Goal: Complete application form

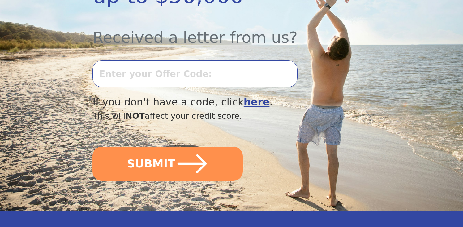
scroll to position [218, 0]
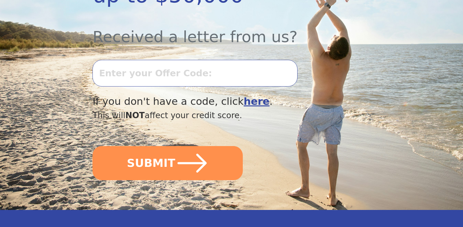
click at [244, 95] on b "here" at bounding box center [257, 101] width 26 height 12
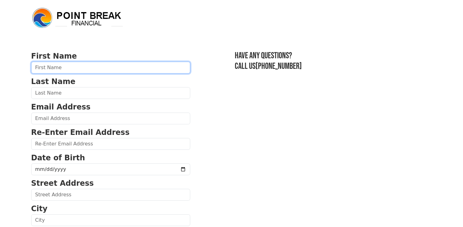
click at [111, 70] on input "text" at bounding box center [110, 68] width 159 height 12
type input "Amanda"
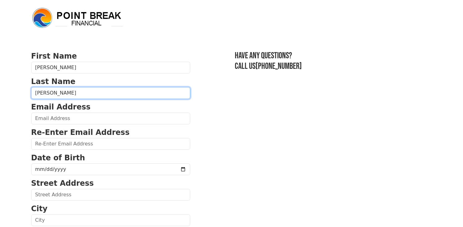
type input "Ignatius"
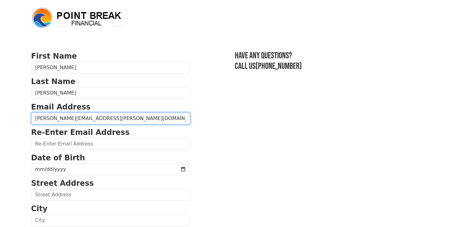
click at [134, 123] on input "amanda.n.ignatius@gmail.co" at bounding box center [110, 118] width 159 height 12
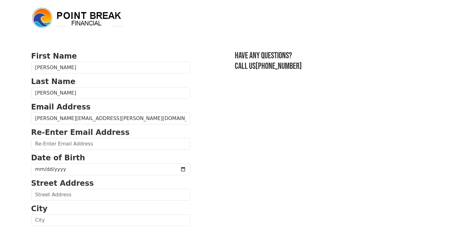
click at [141, 129] on p "Re-Enter Email Address" at bounding box center [110, 132] width 159 height 11
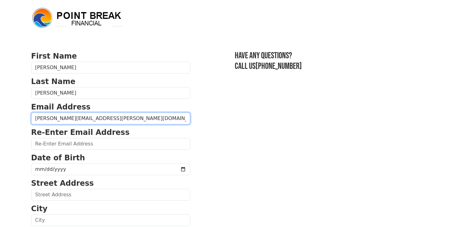
click at [148, 121] on input "amanda.n.ignatius@gmail.co" at bounding box center [110, 118] width 159 height 12
type input "amanda.n.ignatius@gmail.com"
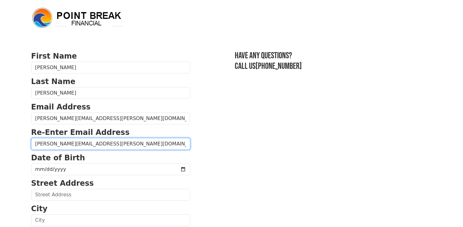
type input "amanda.n.ignatius@gmail.com"
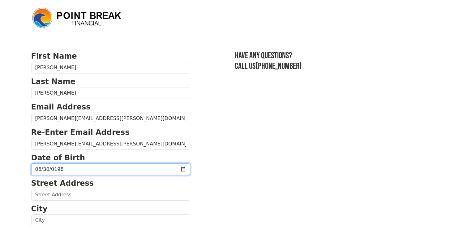
type input "1989-06-30"
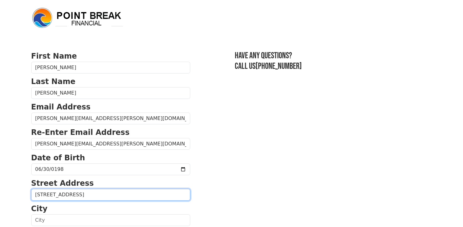
type input "149 Main Street, Unit 501"
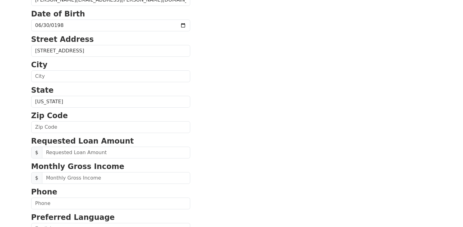
scroll to position [144, 0]
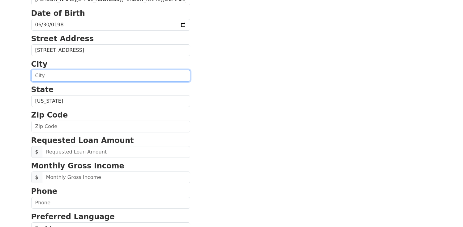
click at [68, 74] on input "text" at bounding box center [110, 76] width 159 height 12
type input "Hackensack"
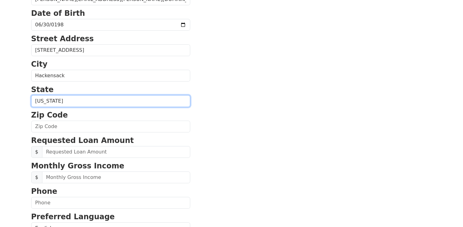
select select "NJ"
click at [31, 95] on select "Alabama Alaska Arizona Arkansas California Colorado Connecticut Delaware Distri…" at bounding box center [110, 101] width 159 height 12
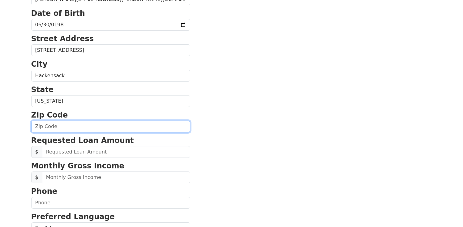
click at [79, 125] on input "text" at bounding box center [110, 126] width 159 height 12
type input "07601"
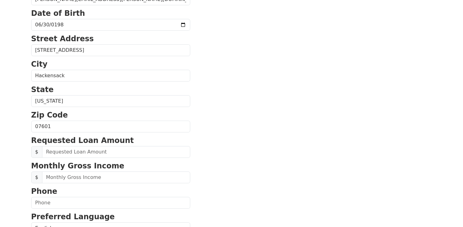
drag, startPoint x: 289, startPoint y: 120, endPoint x: 150, endPoint y: 130, distance: 139.3
click at [289, 120] on section "First Name Amanda Last Name Ignatius Email Address amanda.n.ignatius@gmail.com …" at bounding box center [231, 126] width 401 height 441
click at [102, 145] on p "Requested Loan Amount" at bounding box center [110, 140] width 159 height 11
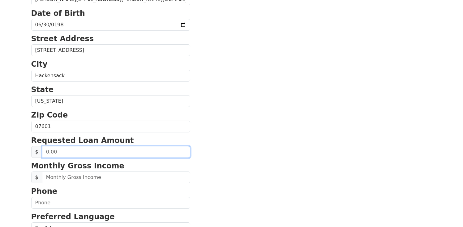
click at [99, 153] on input "text" at bounding box center [116, 152] width 148 height 12
type input "100,000.00"
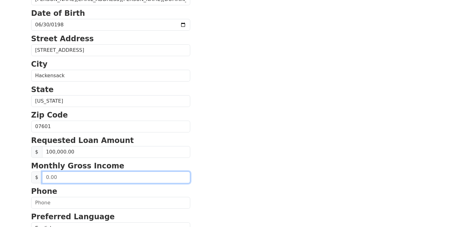
click at [110, 175] on input "text" at bounding box center [116, 177] width 148 height 12
click at [111, 175] on input "text" at bounding box center [116, 177] width 148 height 12
click at [110, 174] on input "text" at bounding box center [116, 177] width 148 height 12
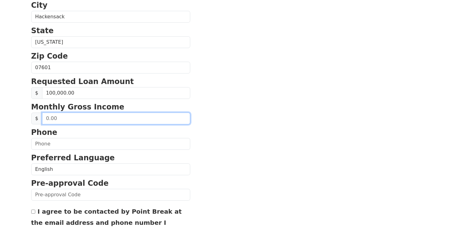
scroll to position [266, 0]
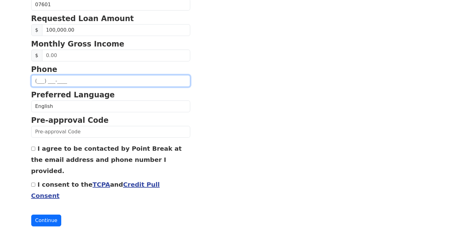
click at [43, 80] on input "text" at bounding box center [110, 81] width 159 height 12
type input "(201) 786-8459"
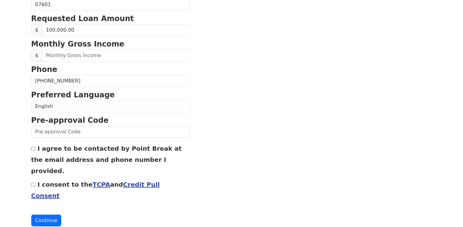
click at [80, 63] on form "First Name Amanda Last Name Ignatius Email Address amanda.n.ignatius@gmail.com …" at bounding box center [110, 5] width 159 height 441
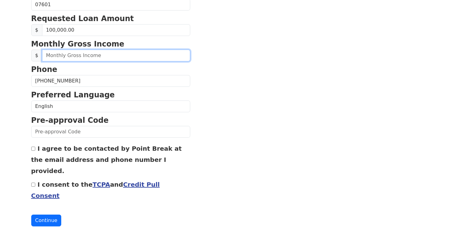
click at [82, 57] on input "text" at bounding box center [116, 56] width 148 height 12
type input "15,000.00"
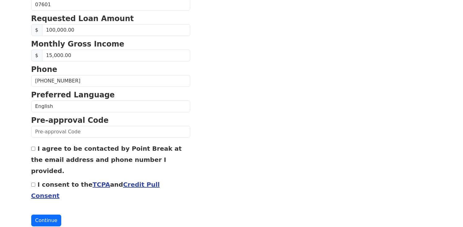
click at [275, 89] on section "First Name Amanda Last Name Ignatius Email Address amanda.n.ignatius@gmail.com …" at bounding box center [231, 5] width 401 height 441
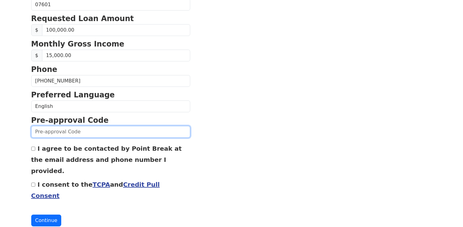
click at [59, 130] on input "text" at bounding box center [110, 132] width 159 height 12
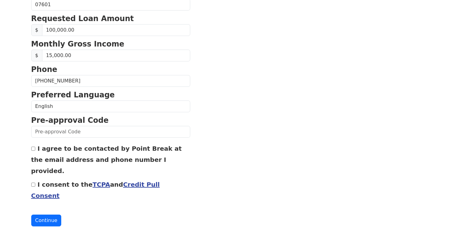
click at [218, 143] on section "First Name Amanda Last Name Ignatius Email Address amanda.n.ignatius@gmail.com …" at bounding box center [231, 5] width 401 height 441
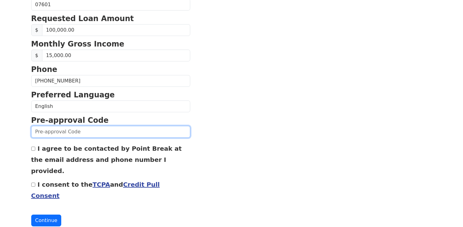
click at [57, 133] on input "text" at bounding box center [110, 132] width 159 height 12
click at [90, 134] on input "text" at bounding box center [110, 132] width 159 height 12
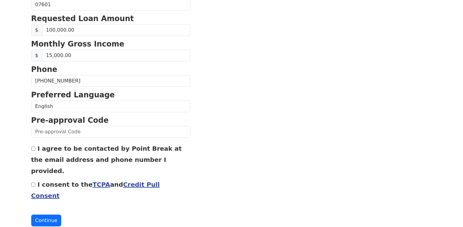
click at [32, 182] on input "I consent to the TCPA and Credit Pull Consent" at bounding box center [33, 184] width 4 height 4
checkbox input "true"
click at [52, 214] on button "Continue" at bounding box center [46, 220] width 30 height 12
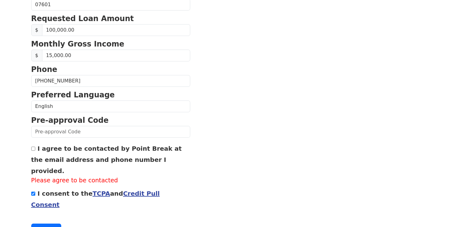
click at [33, 151] on div "I agree to be contacted by Point Break at the email address and phone number I …" at bounding box center [110, 163] width 159 height 42
click at [35, 151] on div "I agree to be contacted by Point Break at the email address and phone number I …" at bounding box center [110, 163] width 159 height 42
click at [32, 149] on input "I agree to be contacted by Point Break at the email address and phone number I …" at bounding box center [33, 148] width 4 height 4
checkbox input "true"
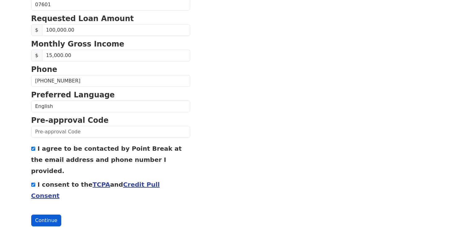
click at [38, 214] on button "Continue" at bounding box center [46, 220] width 30 height 12
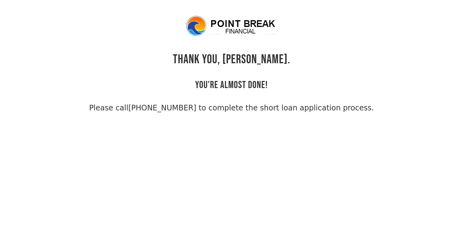
click at [298, 137] on body "THANK YOU, Amanda. YOU'RE ALMOST DONE! Please call (855) 202-9500 to complete t…" at bounding box center [231, 128] width 463 height 227
